Goal: Task Accomplishment & Management: Manage account settings

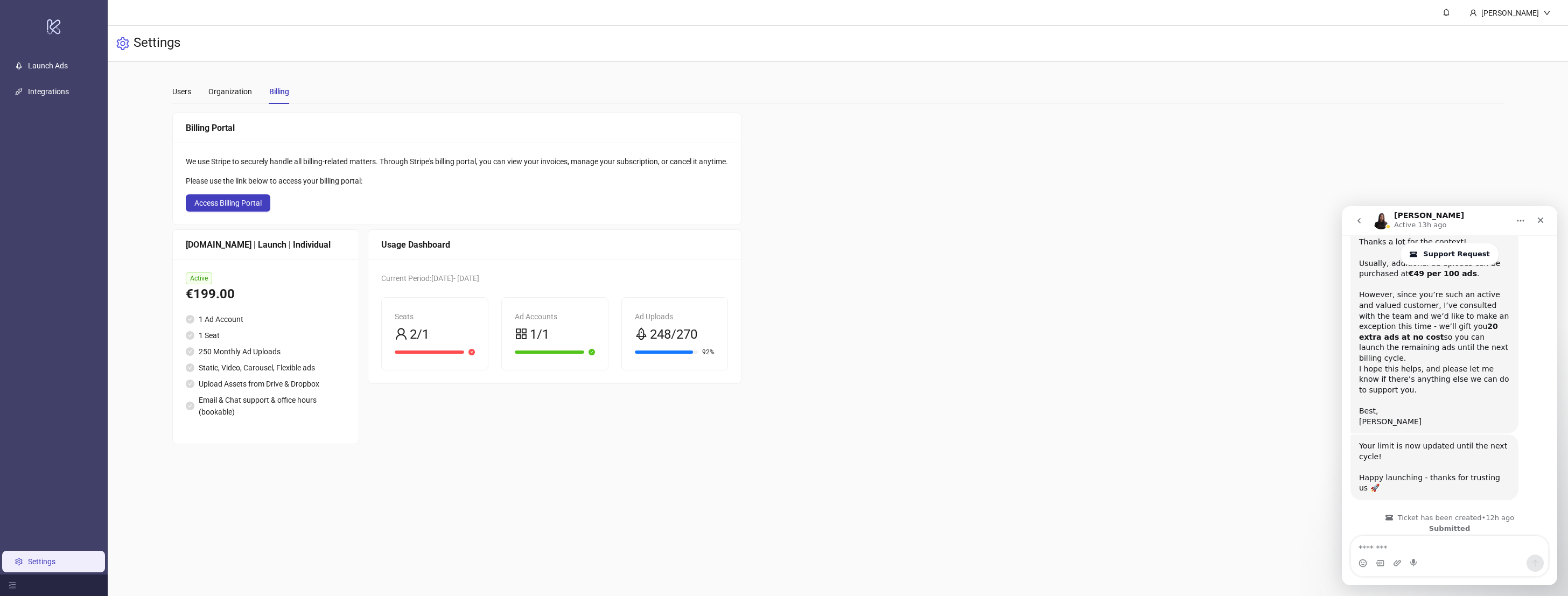
scroll to position [603, 0]
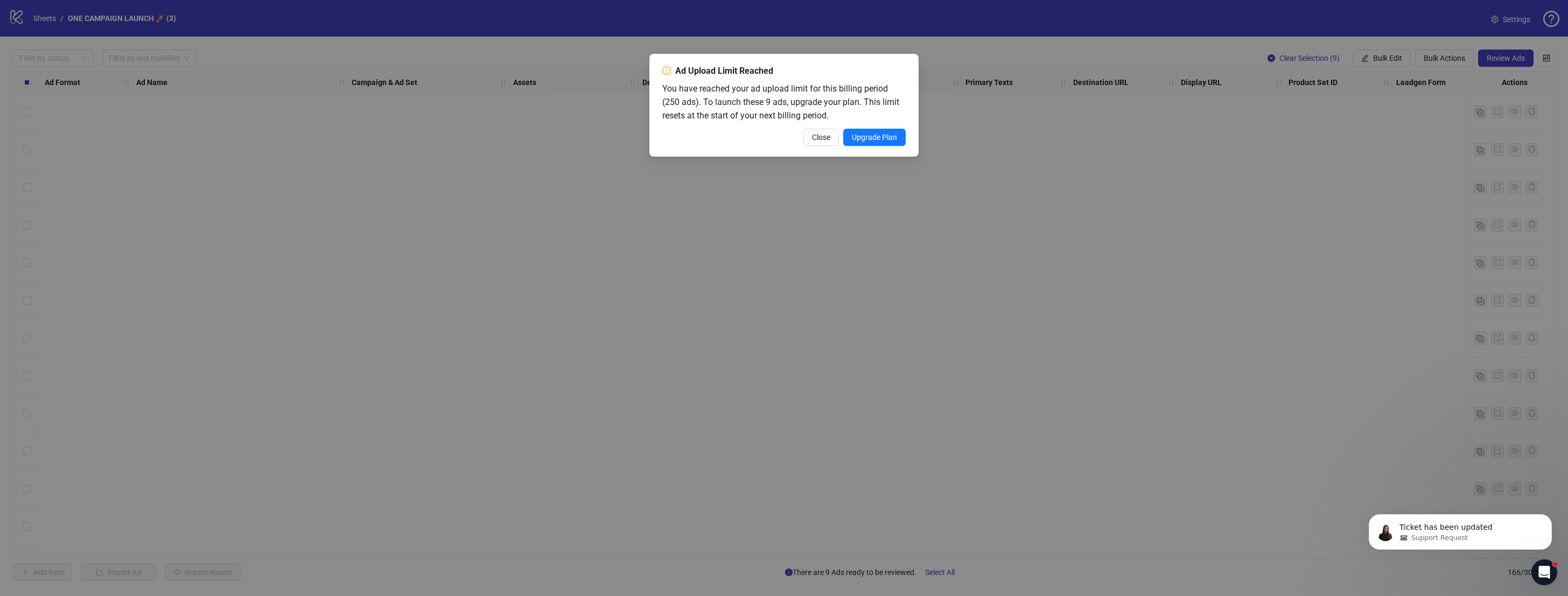
scroll to position [5796, 0]
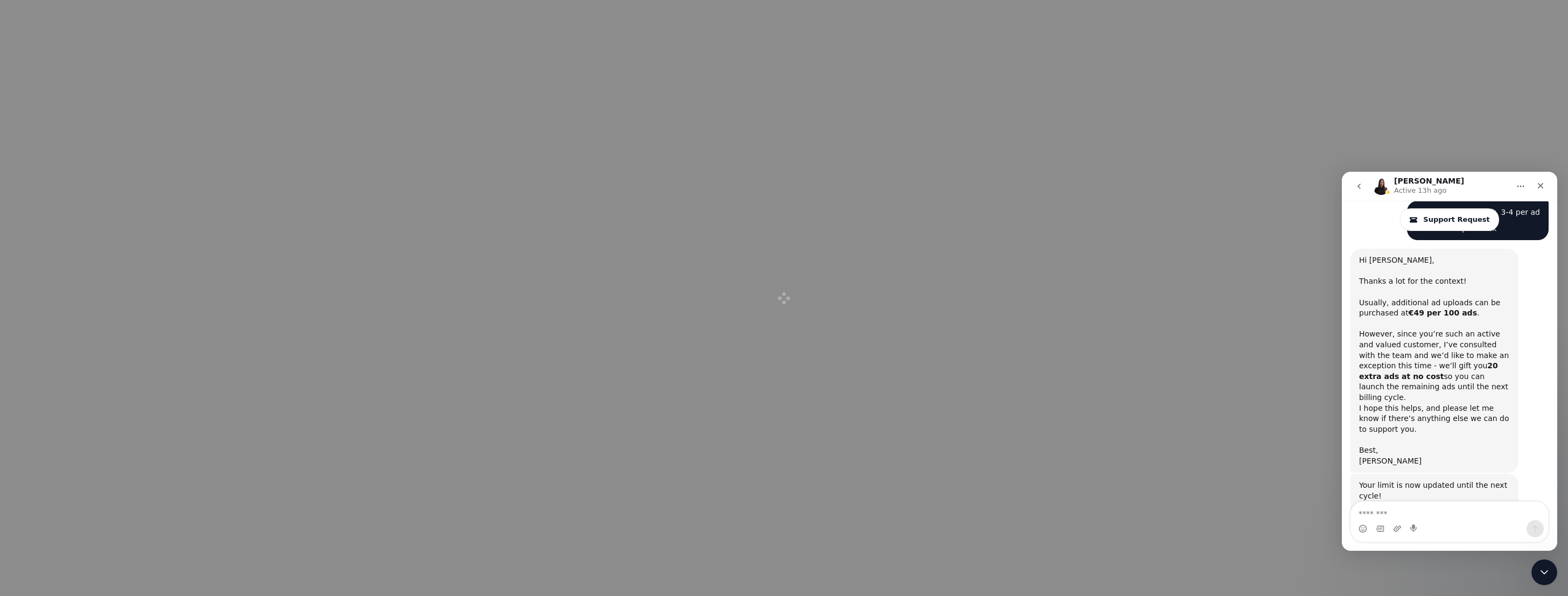
scroll to position [603, 0]
